Goal: Communication & Community: Answer question/provide support

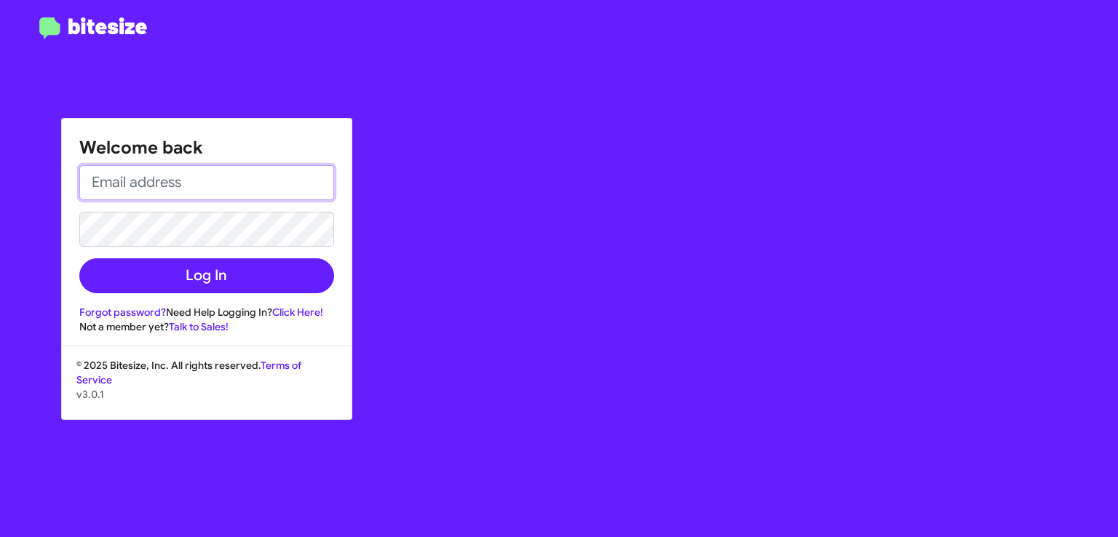
type input "[EMAIL_ADDRESS][PERSON_NAME][DOMAIN_NAME]"
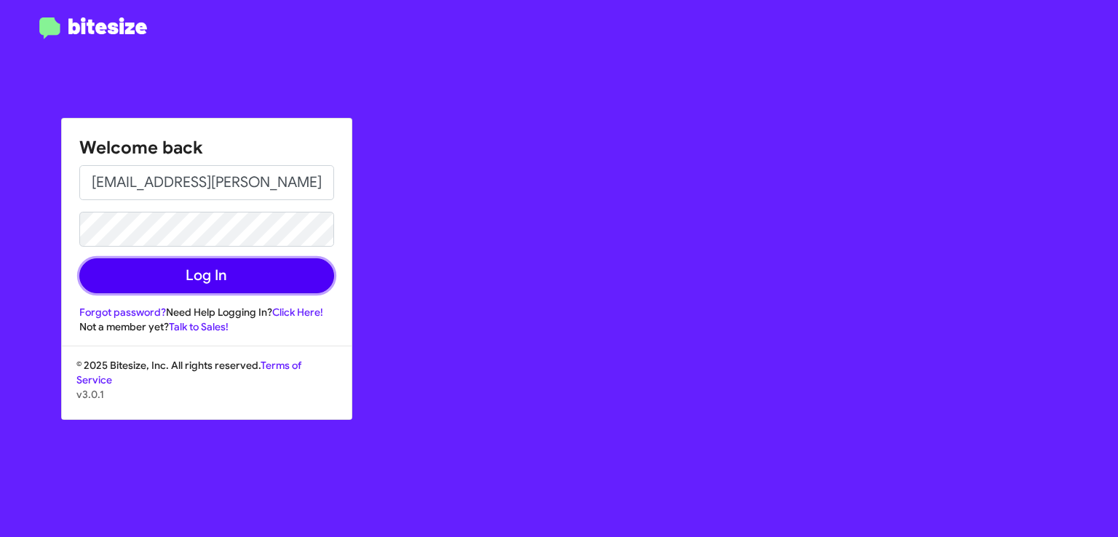
click at [275, 277] on button "Log In" at bounding box center [206, 275] width 255 height 35
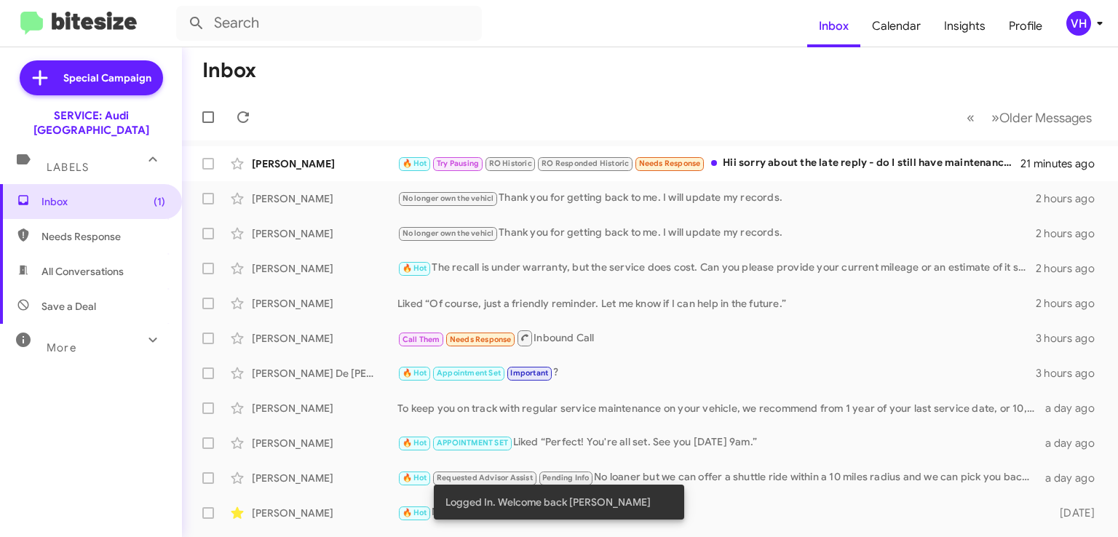
click at [769, 154] on div "[PERSON_NAME] 🔥 Hot Try Pausing RO Historic RO Responded Historic Needs Respons…" at bounding box center [650, 163] width 913 height 29
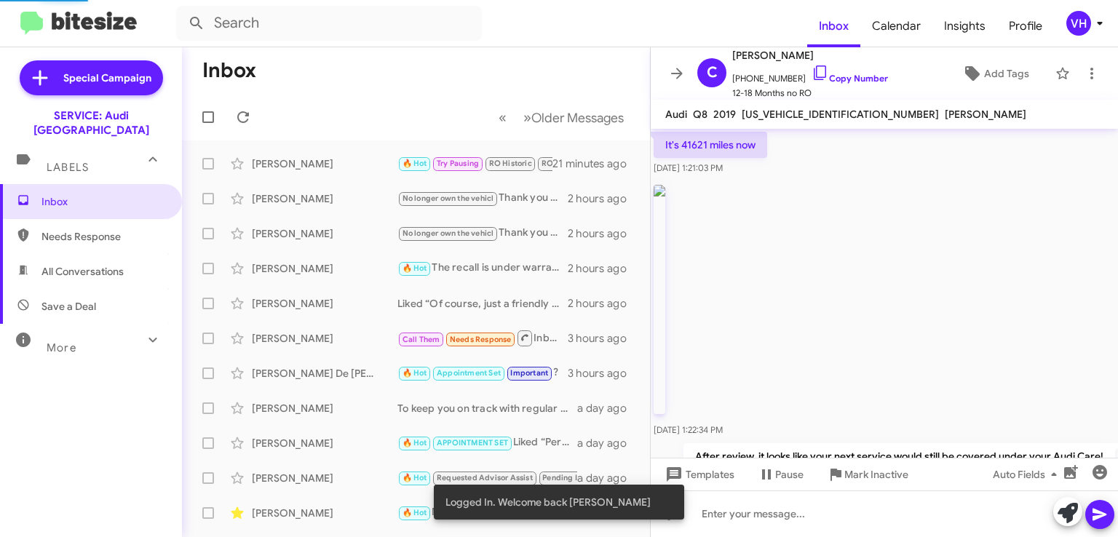
scroll to position [1062, 0]
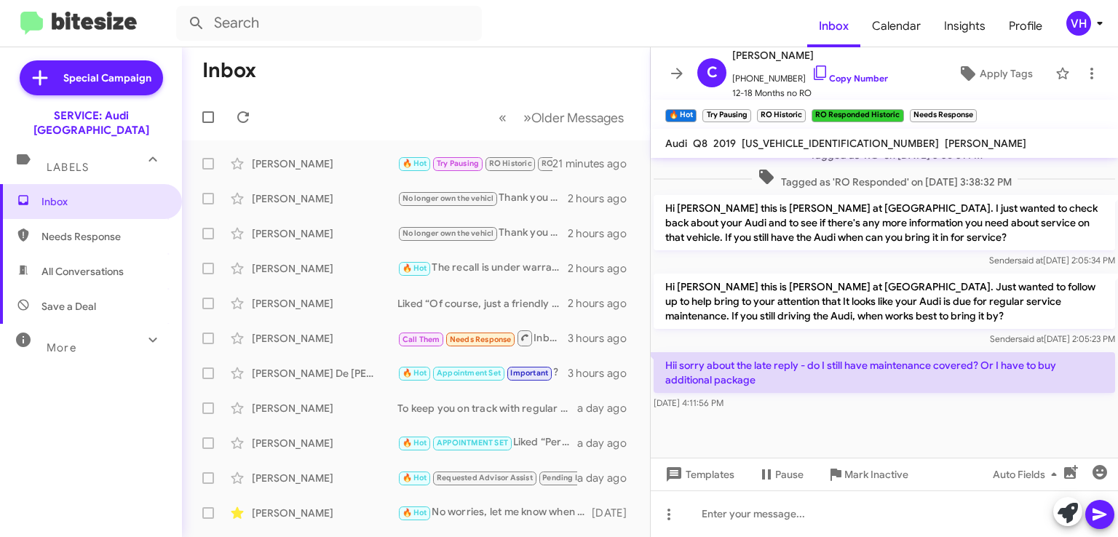
click at [801, 141] on span "[US_VEHICLE_IDENTIFICATION_NUMBER]" at bounding box center [840, 143] width 197 height 13
copy span "[US_VEHICLE_IDENTIFICATION_NUMBER]"
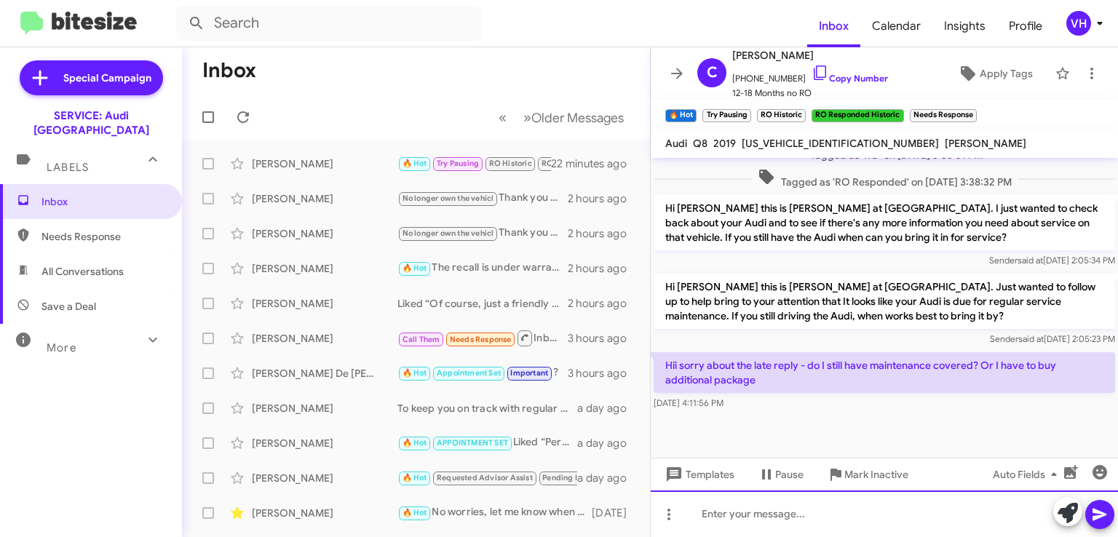
click at [774, 513] on div at bounding box center [884, 514] width 467 height 47
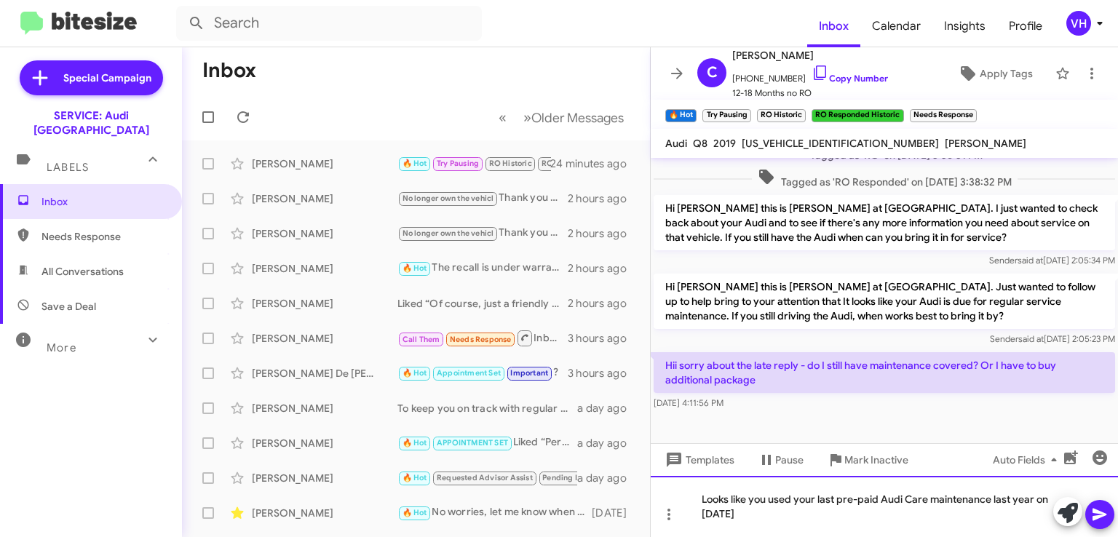
click at [780, 522] on div "Looks like you used your last pre-paid Audi Care maintenance last year on [DATE]" at bounding box center [884, 506] width 467 height 61
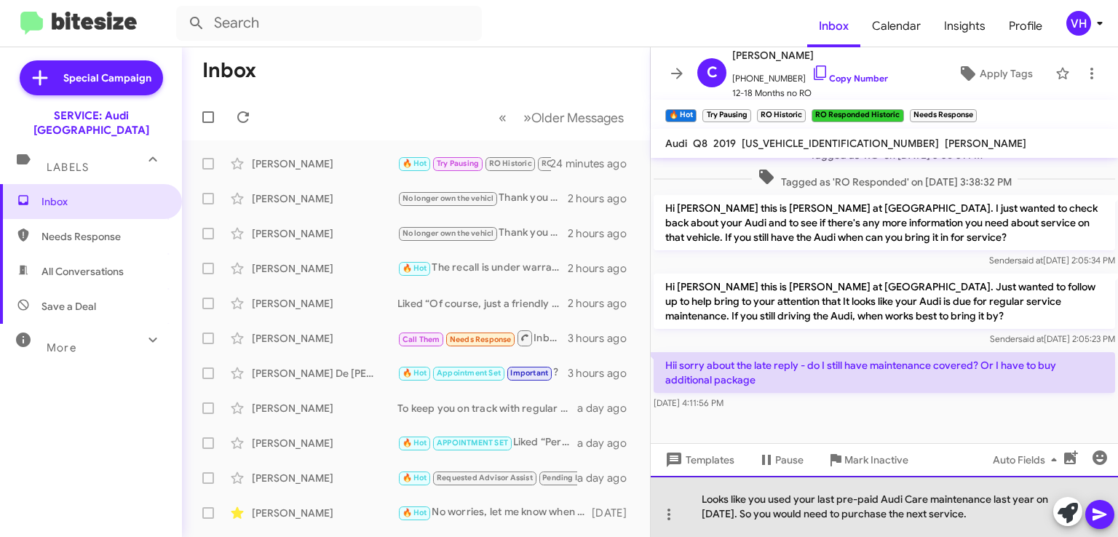
click at [888, 513] on div "Looks like you used your last pre-paid Audi Care maintenance last year on [DATE…" at bounding box center [884, 506] width 467 height 61
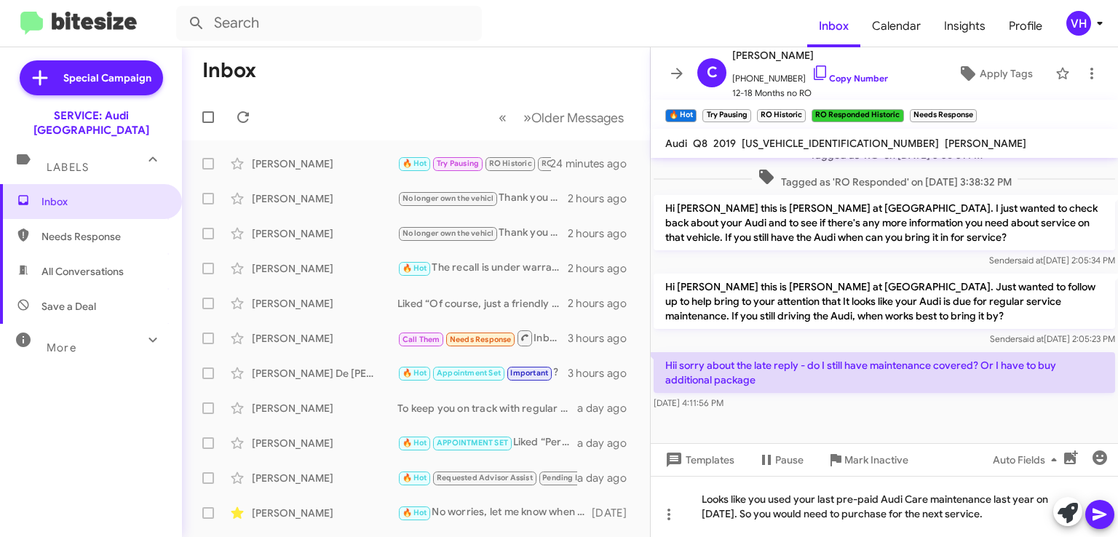
click at [1109, 516] on button at bounding box center [1100, 514] width 29 height 29
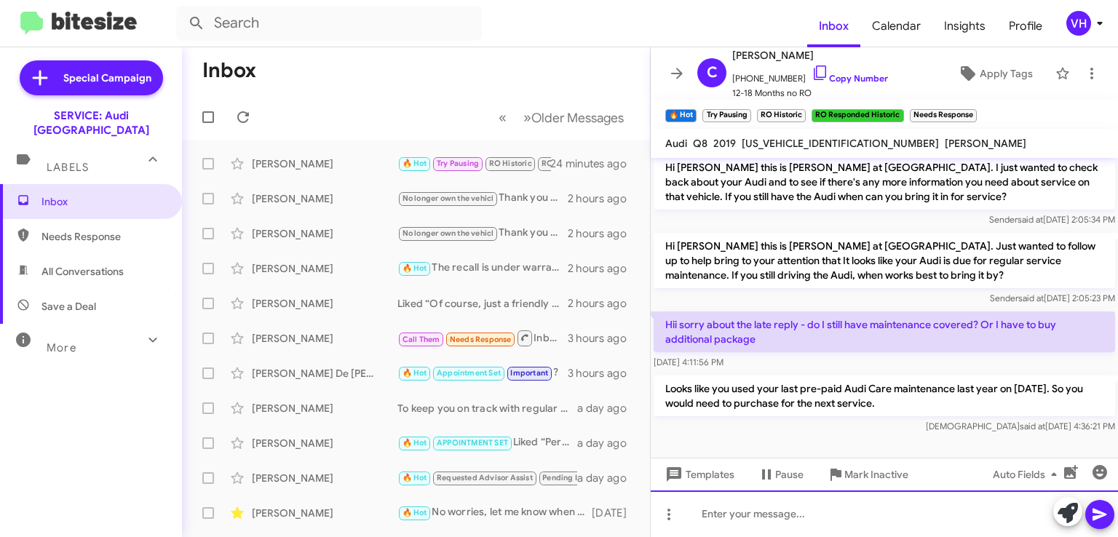
scroll to position [1787, 0]
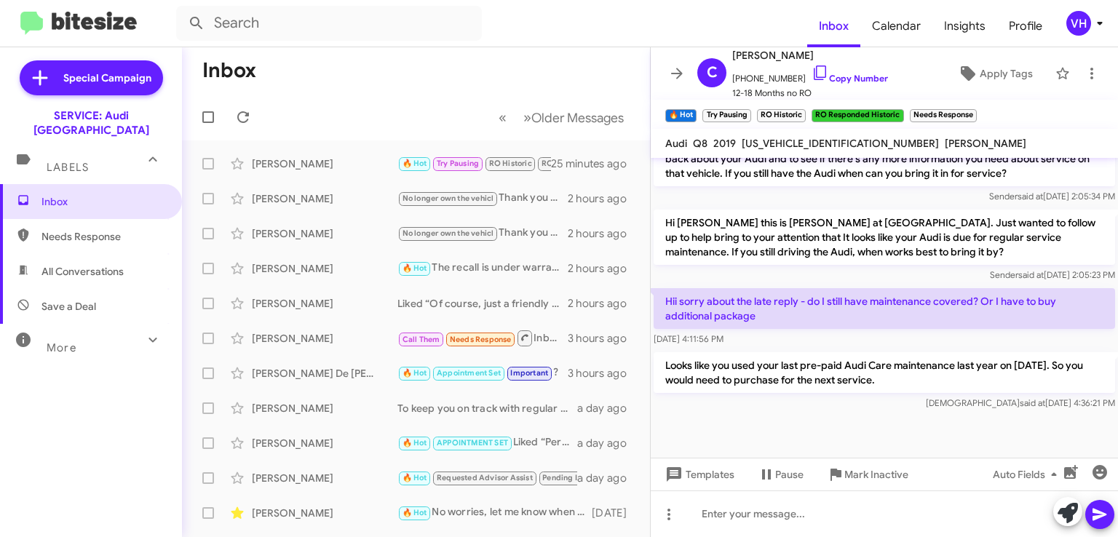
click at [1041, 423] on div at bounding box center [884, 472] width 467 height 116
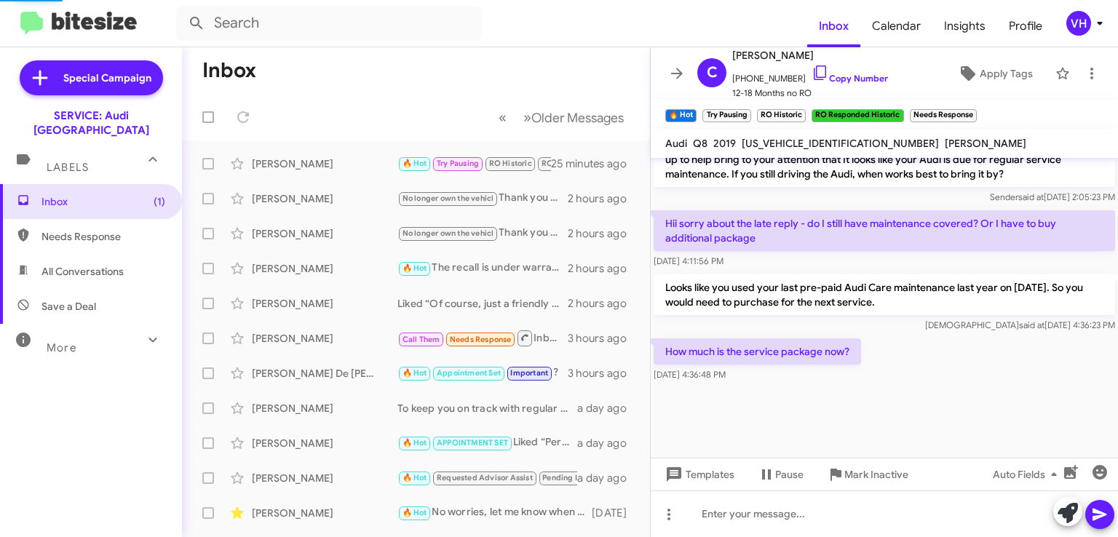
scroll to position [893, 0]
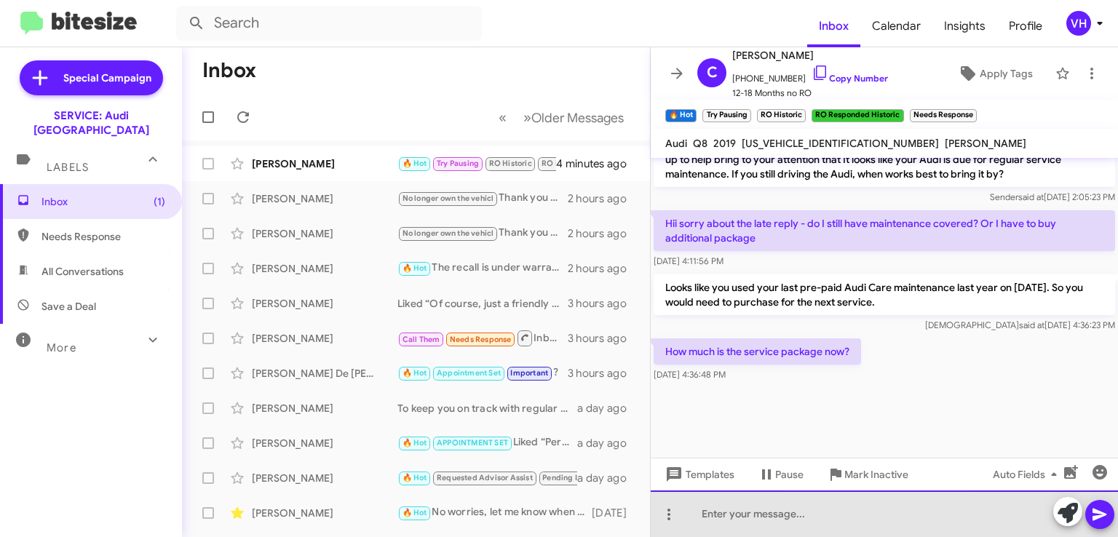
click at [860, 510] on div at bounding box center [884, 514] width 467 height 47
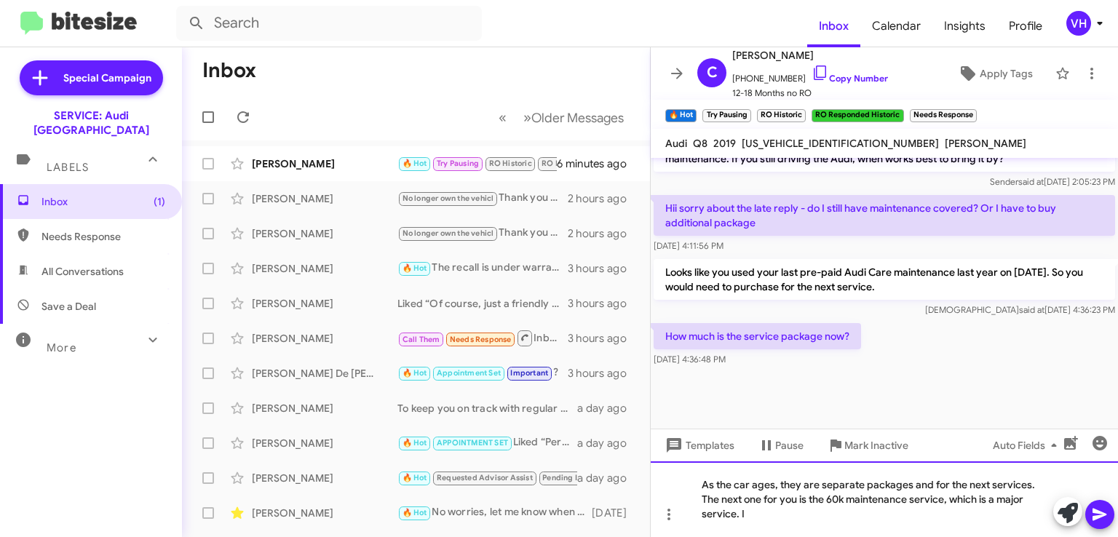
scroll to position [922, 0]
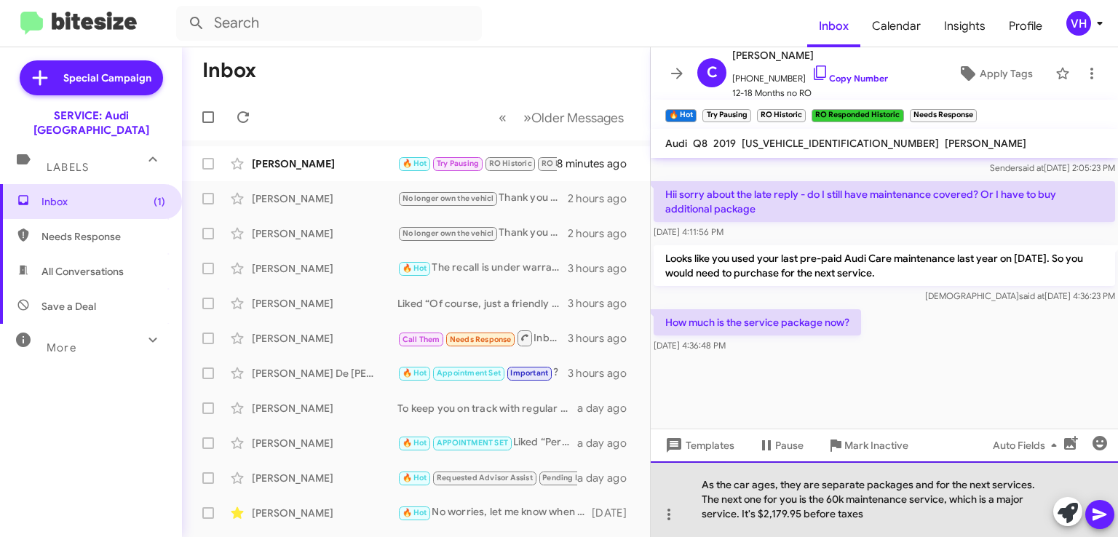
click at [831, 514] on div "As the car ages, they are separate packages and for the next services. The next…" at bounding box center [884, 500] width 467 height 76
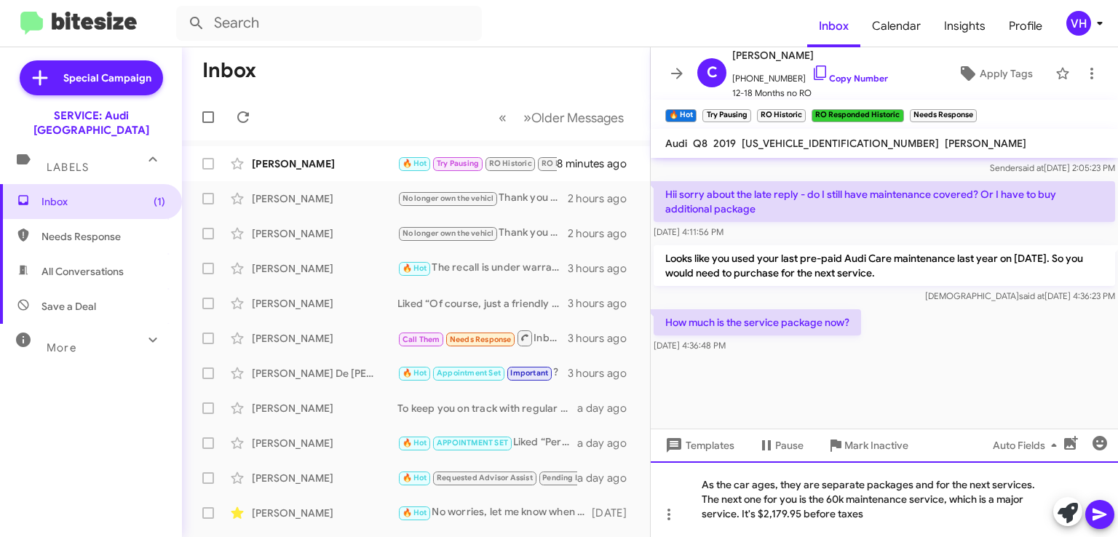
drag, startPoint x: 831, startPoint y: 514, endPoint x: 645, endPoint y: 486, distance: 188.5
click at [645, 486] on div "Inbox « Previous » Next Older Messages [PERSON_NAME] 🔥 Hot Try Pausing RO Histo…" at bounding box center [650, 292] width 936 height 490
copy div "As the car ages, they are separate packages and for the next services. The next…"
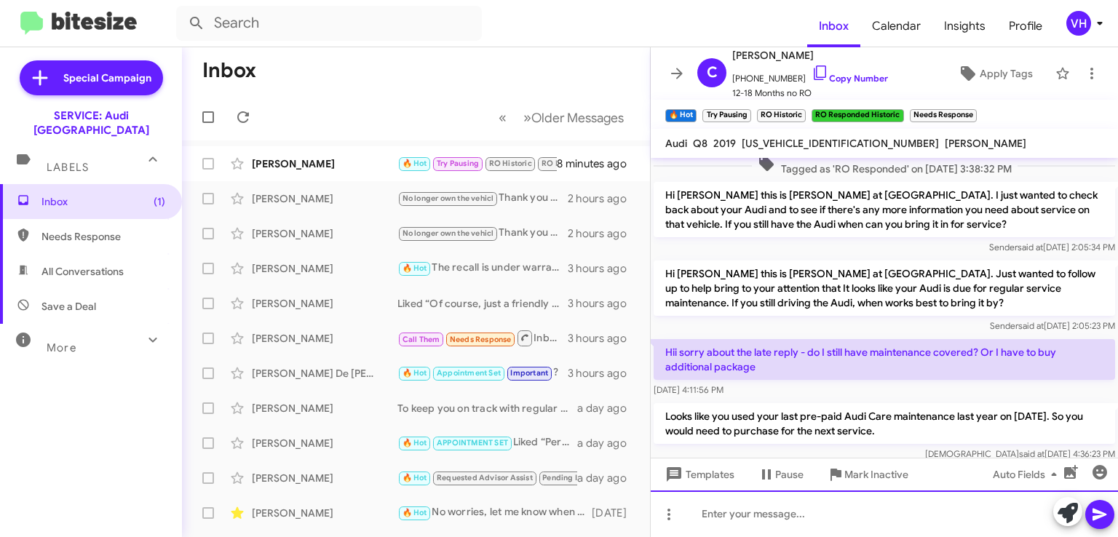
scroll to position [1981, 0]
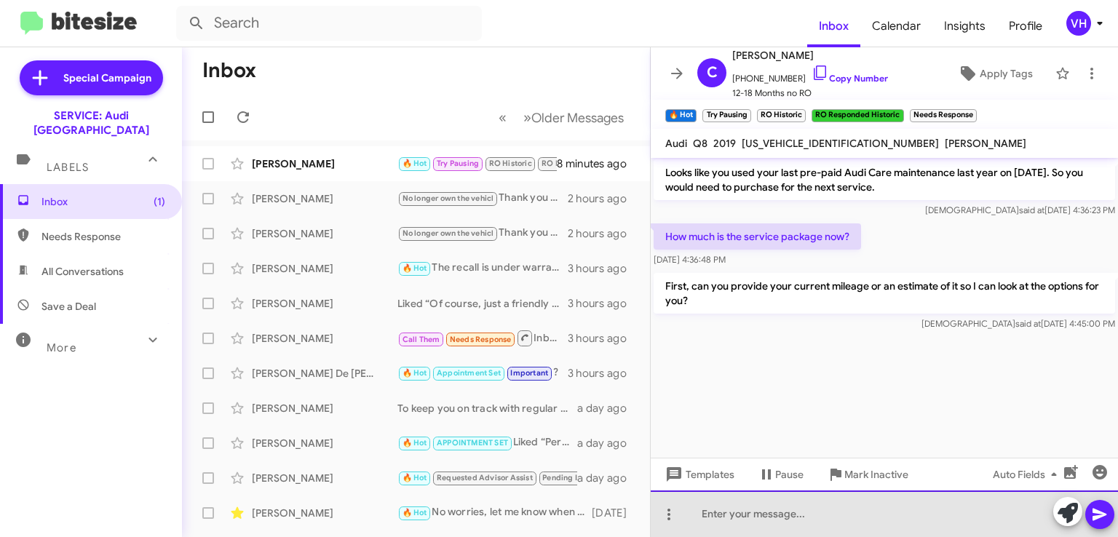
click at [894, 515] on div at bounding box center [884, 514] width 467 height 47
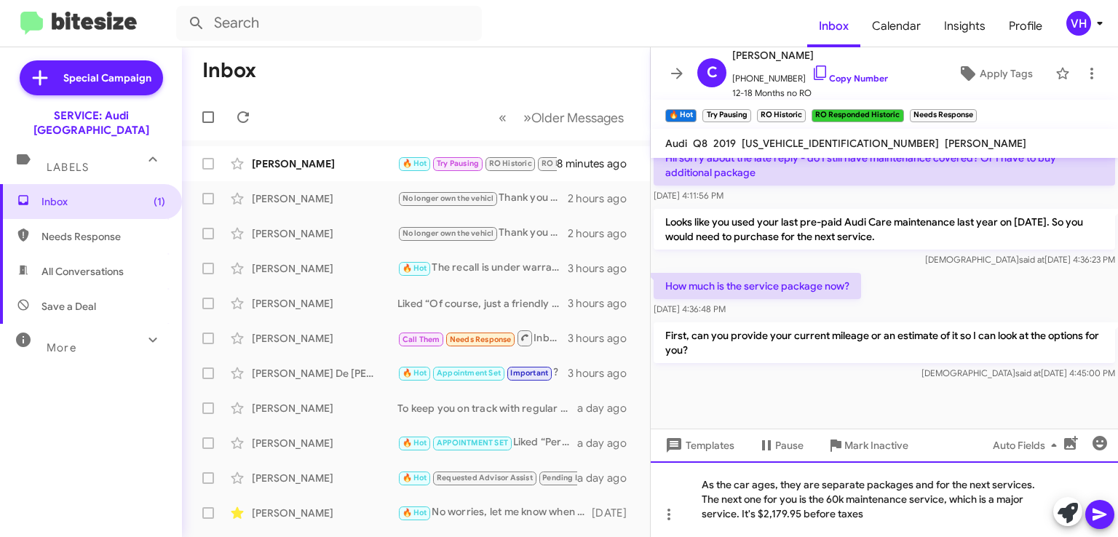
scroll to position [1908, 0]
